Goal: Find specific page/section: Find specific page/section

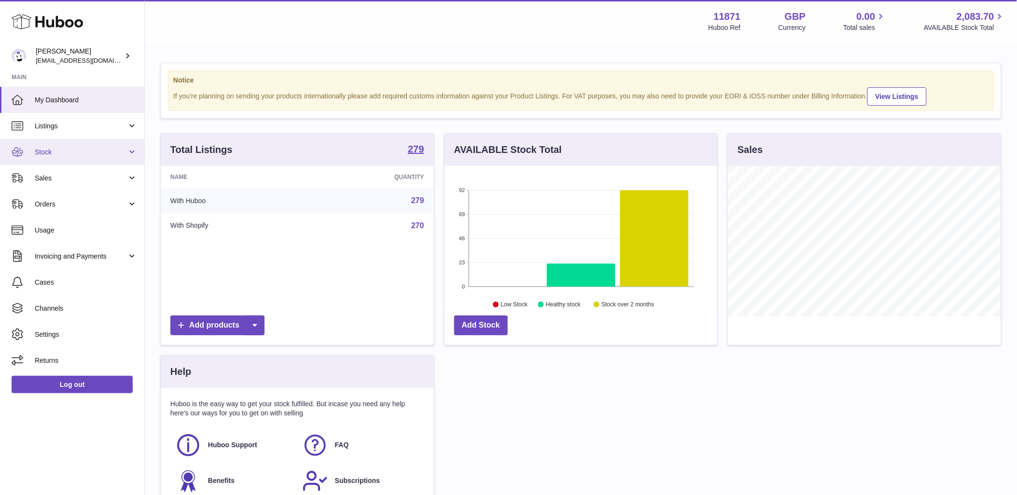
scroll to position [151, 273]
click at [91, 153] on span "Stock" at bounding box center [81, 152] width 92 height 9
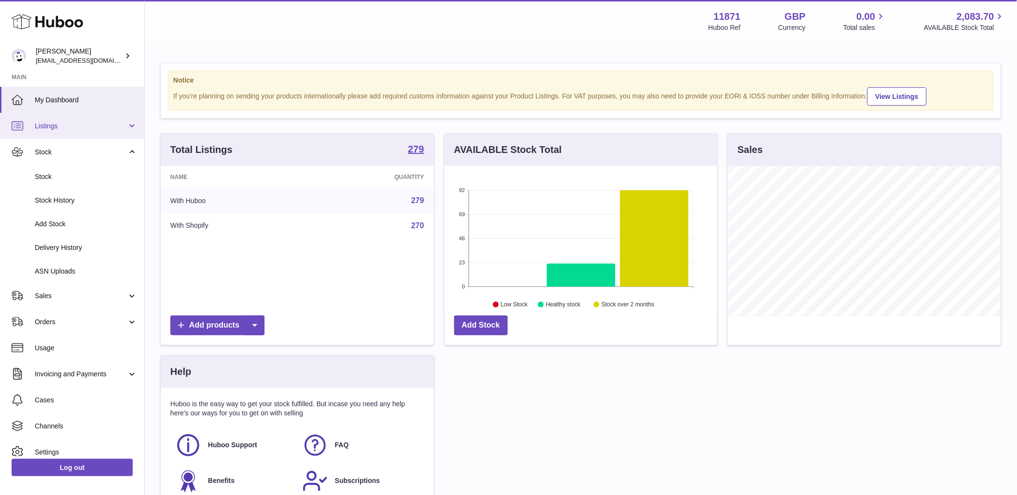
click at [72, 119] on link "Listings" at bounding box center [72, 126] width 144 height 26
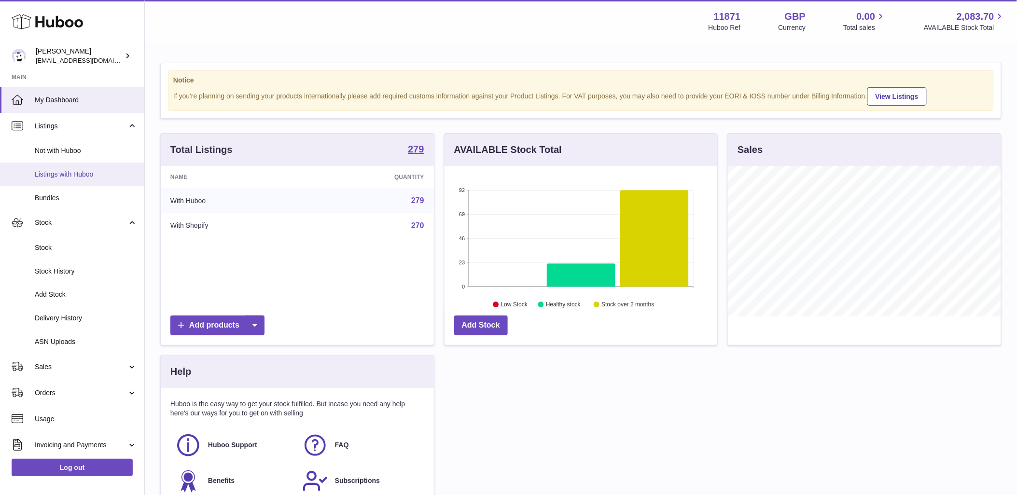
click at [88, 170] on span "Listings with Huboo" at bounding box center [86, 174] width 102 height 9
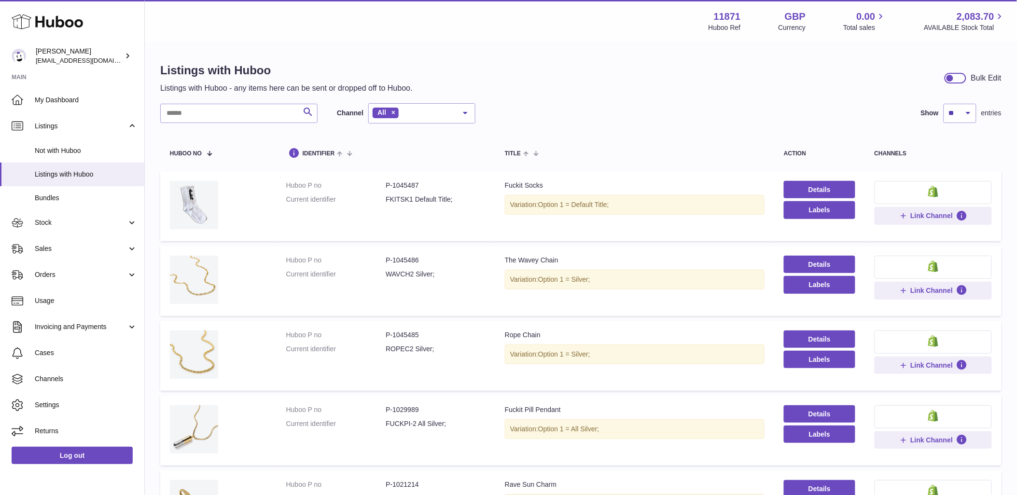
click at [252, 121] on input "text" at bounding box center [238, 113] width 157 height 19
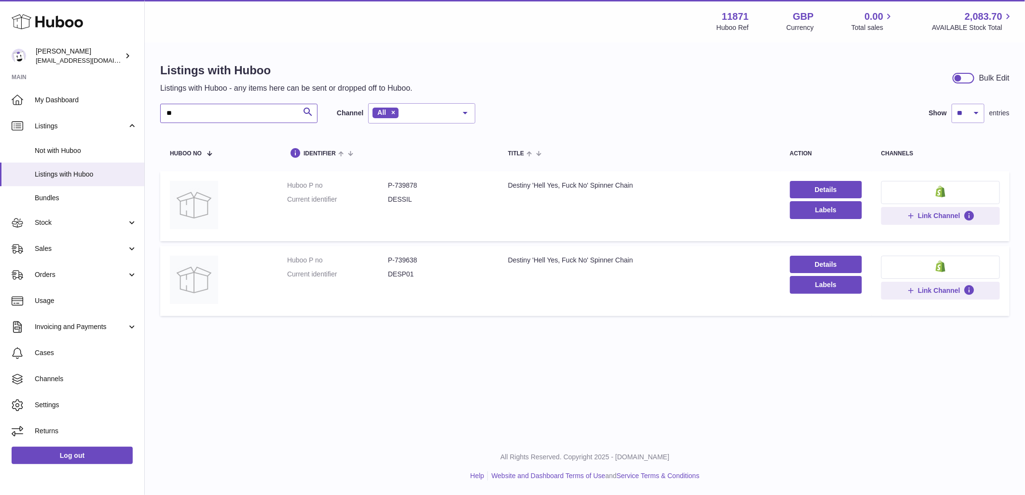
type input "*"
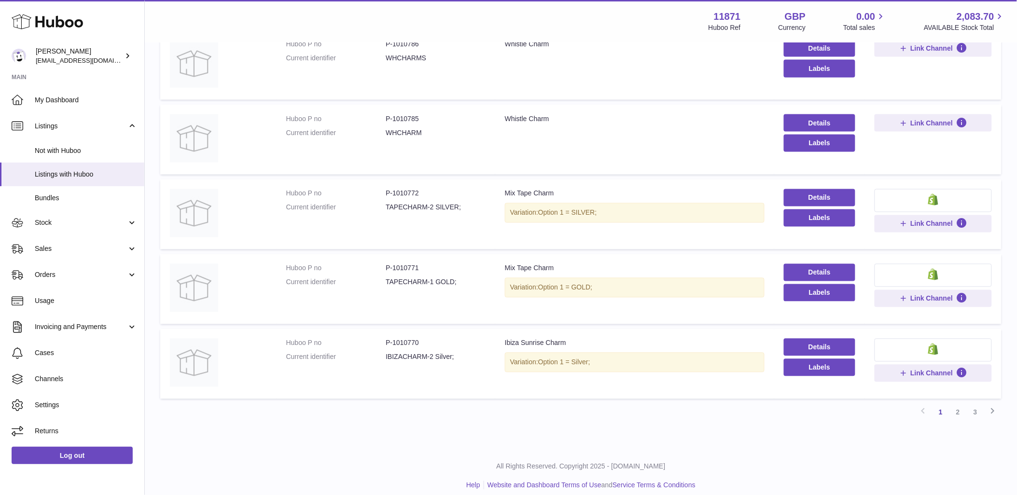
scroll to position [524, 0]
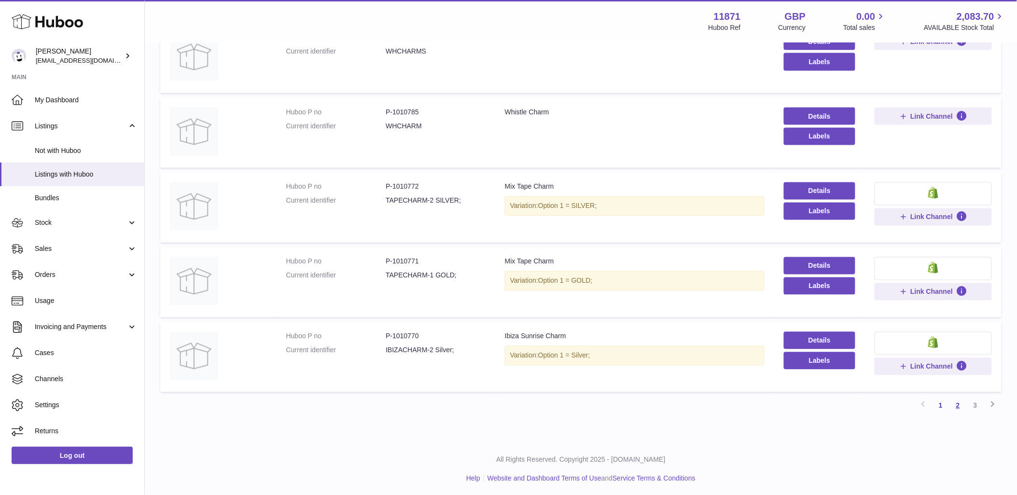
type input "*****"
click at [964, 401] on link "2" at bounding box center [957, 405] width 17 height 17
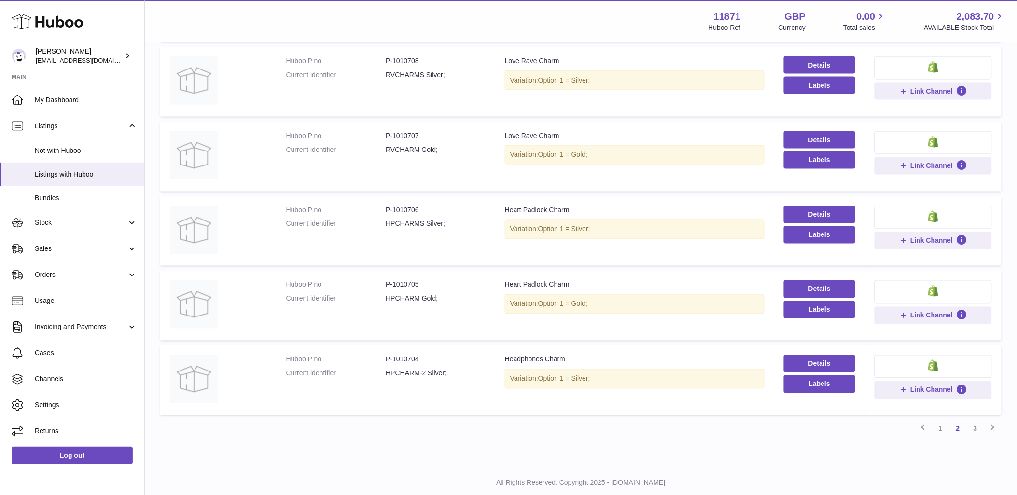
scroll to position [522, 0]
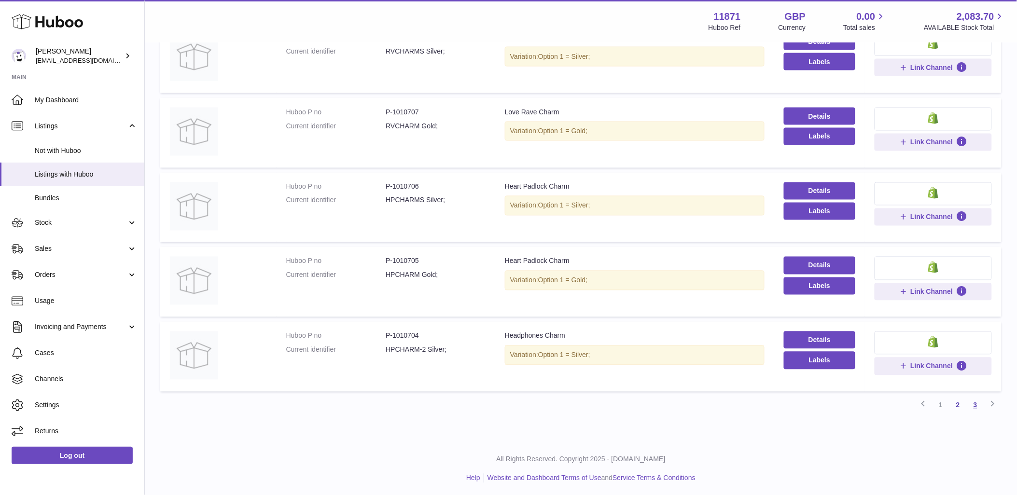
click at [976, 403] on link "3" at bounding box center [975, 405] width 17 height 17
